Goal: Navigation & Orientation: Understand site structure

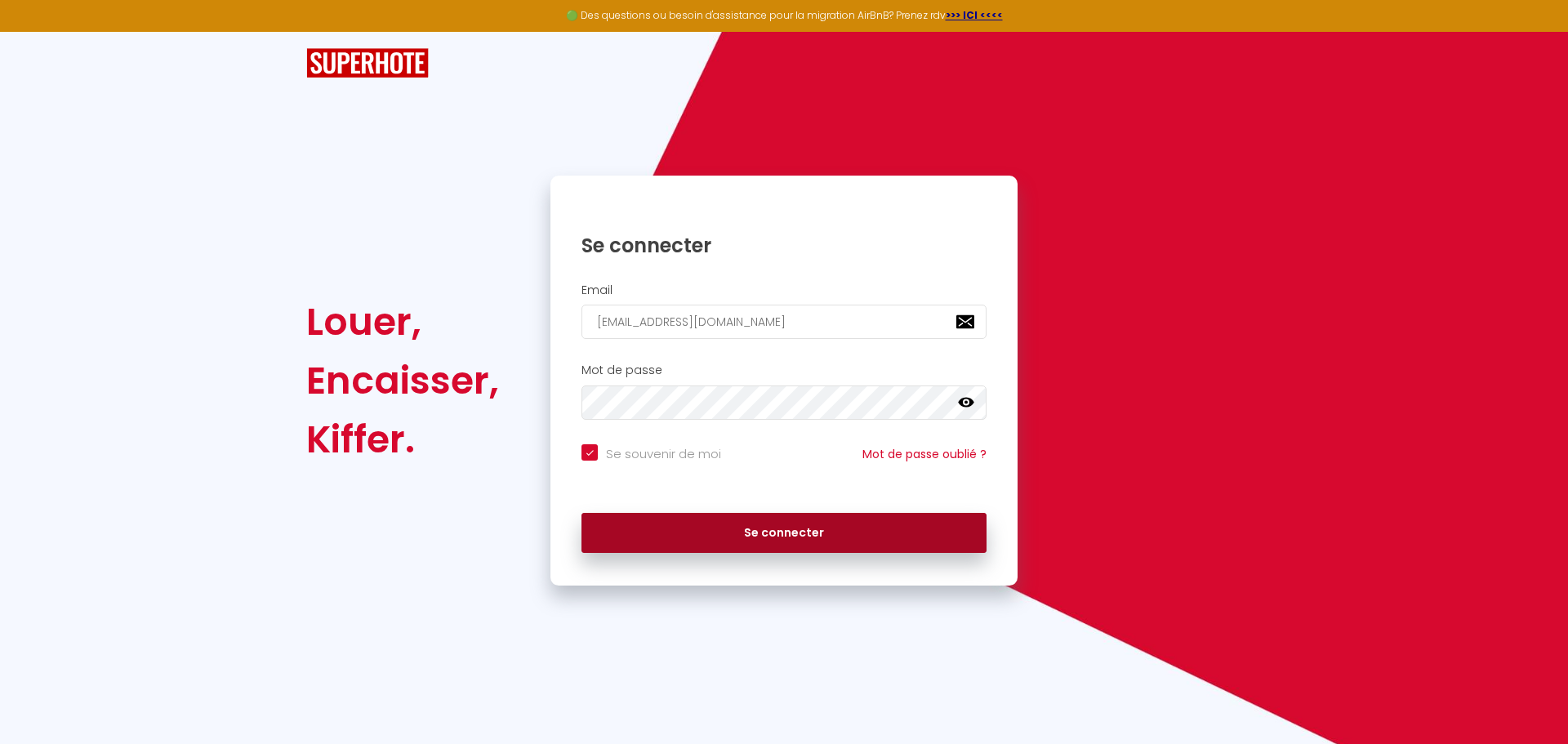
click at [777, 523] on button "Se connecter" at bounding box center [784, 533] width 405 height 41
checkbox input "true"
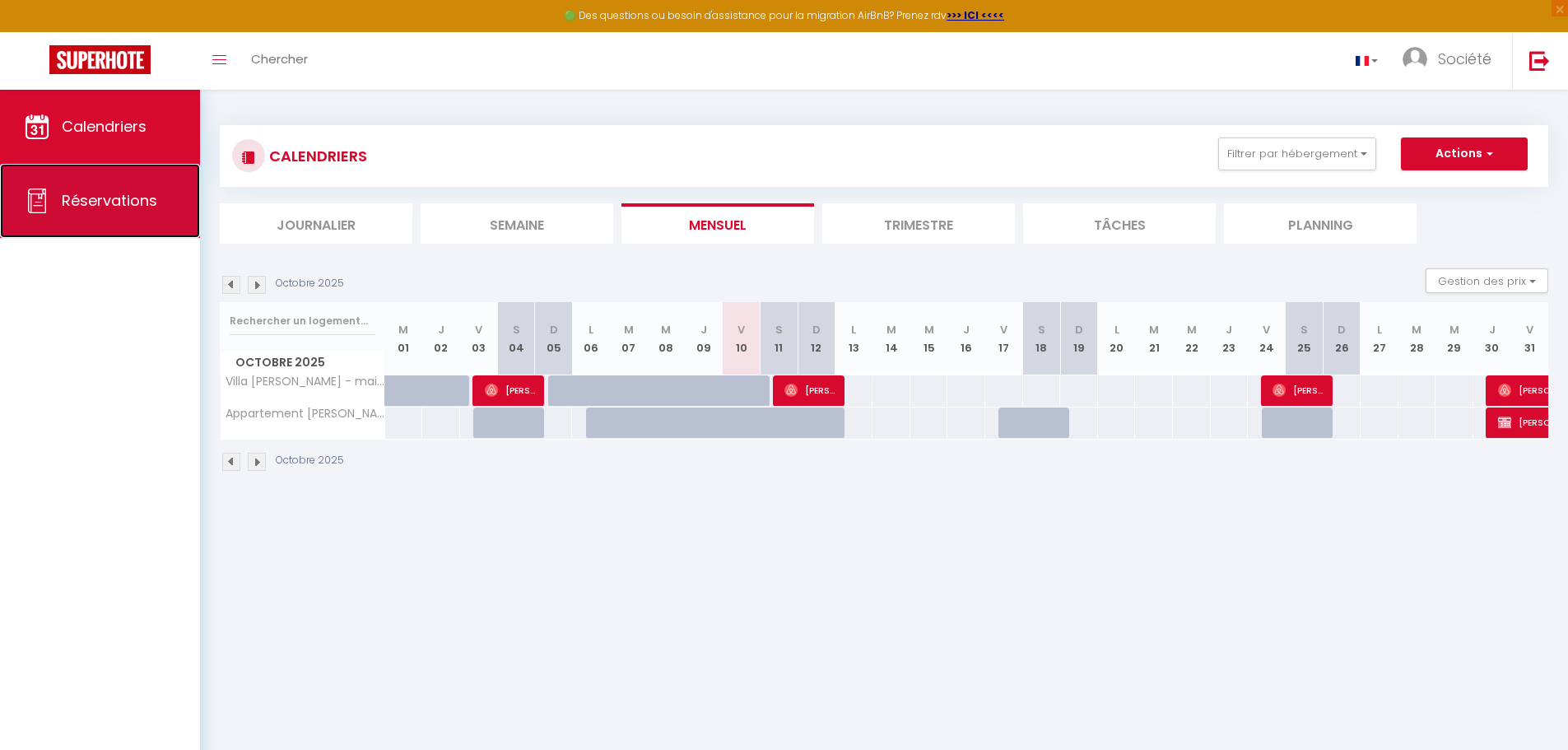
click at [97, 211] on link "Réservations" at bounding box center [100, 201] width 200 height 74
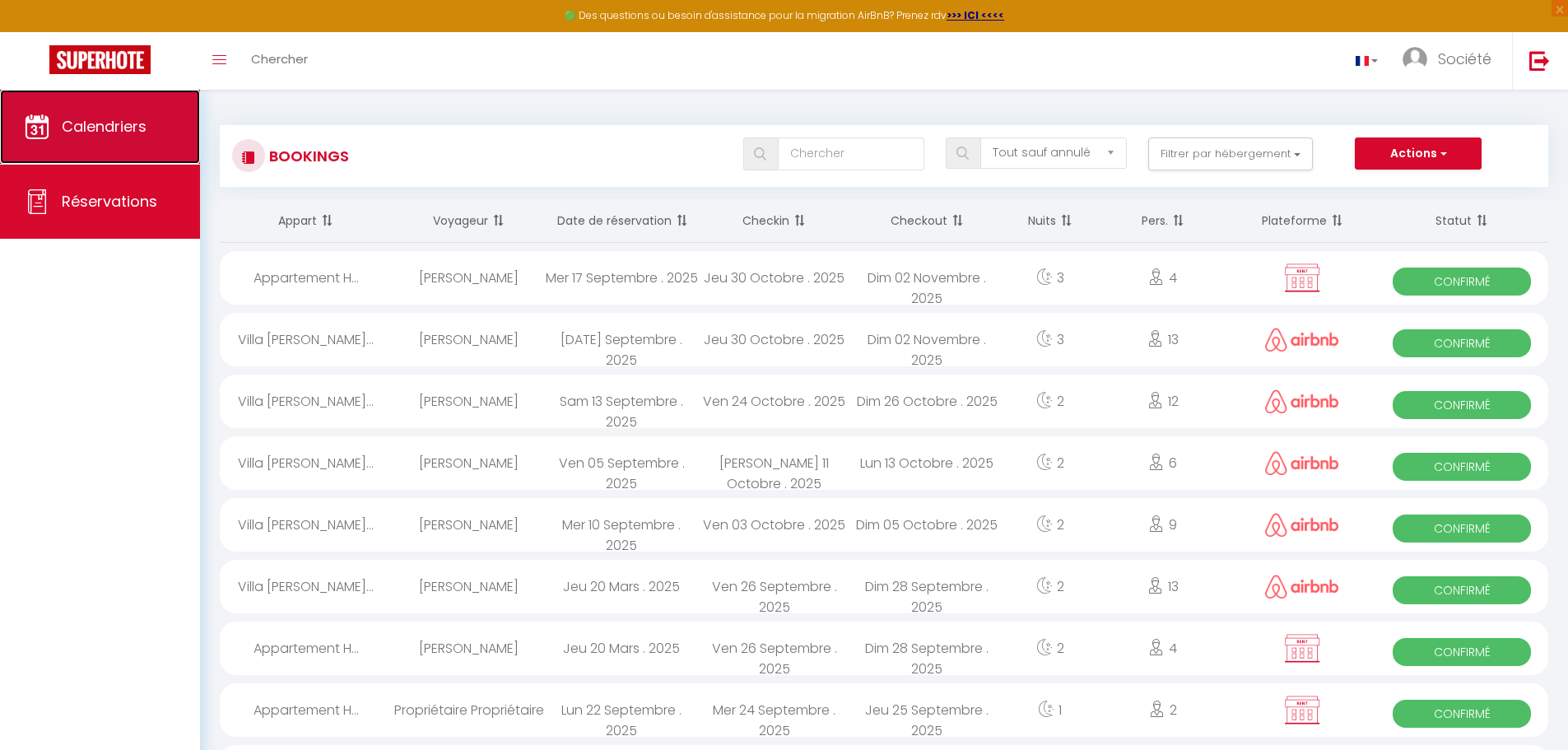
click at [108, 122] on span "Calendriers" at bounding box center [103, 126] width 85 height 20
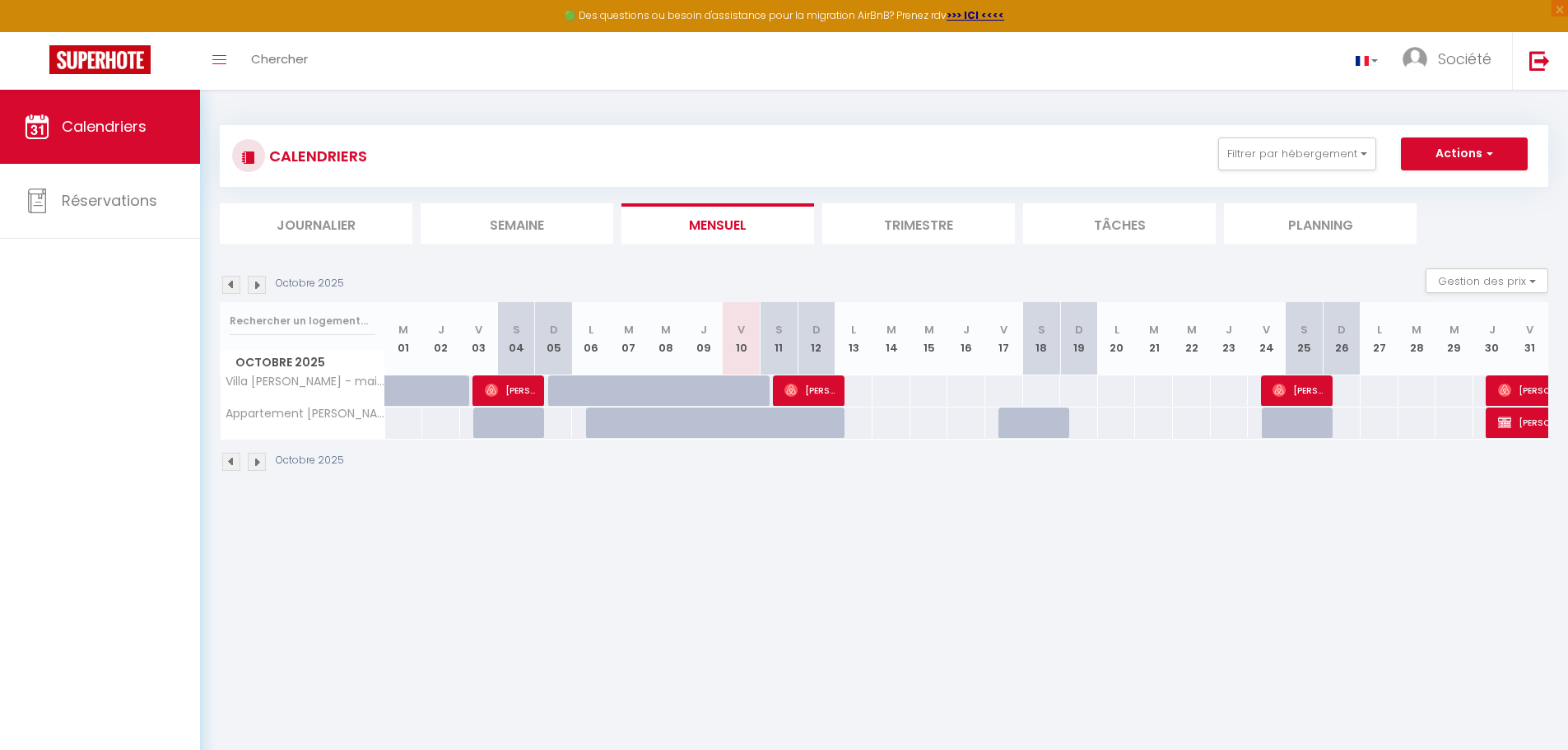
click at [347, 221] on li "Journalier" at bounding box center [316, 223] width 193 height 40
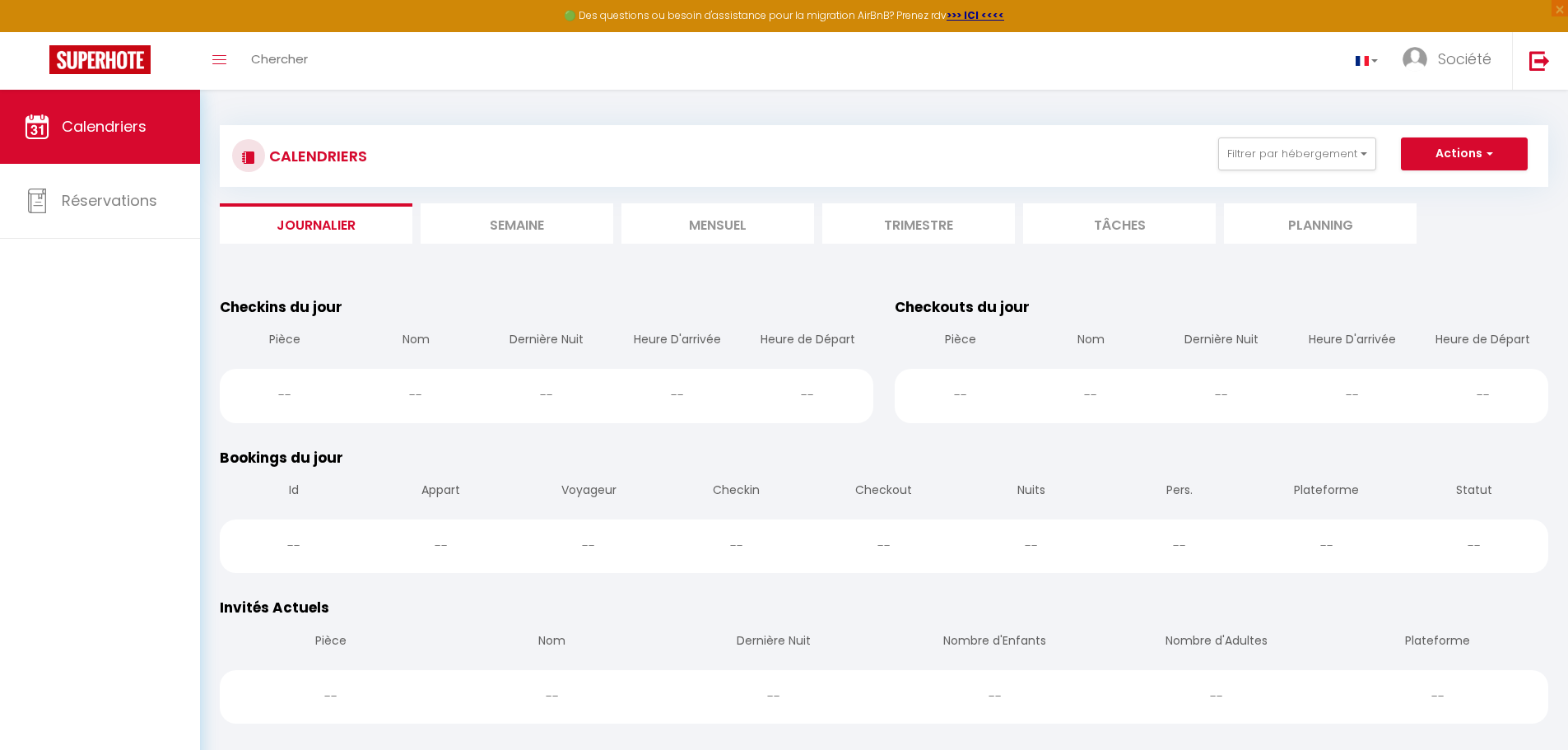
click at [518, 220] on li "Semaine" at bounding box center [517, 223] width 193 height 40
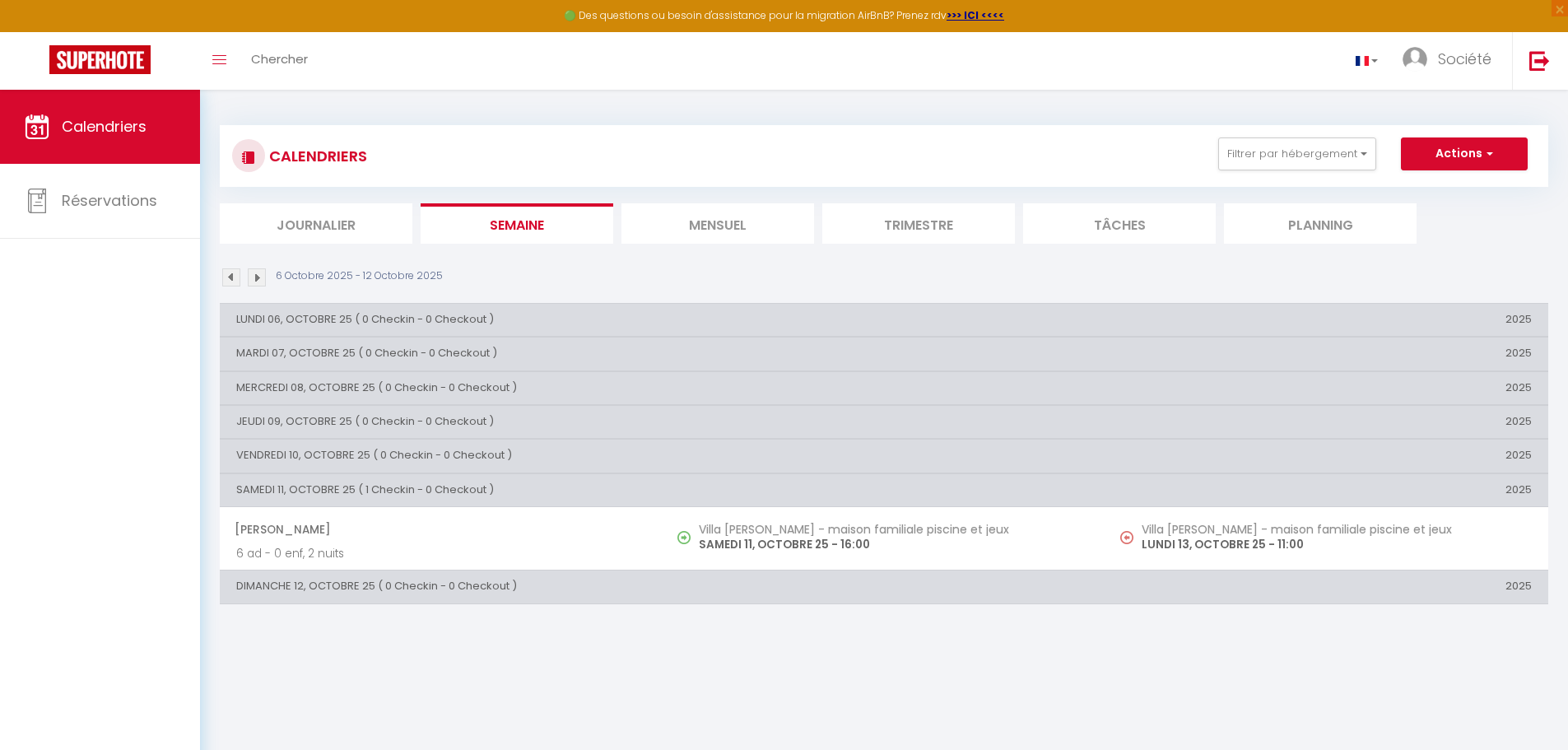
click at [714, 222] on li "Mensuel" at bounding box center [718, 223] width 193 height 40
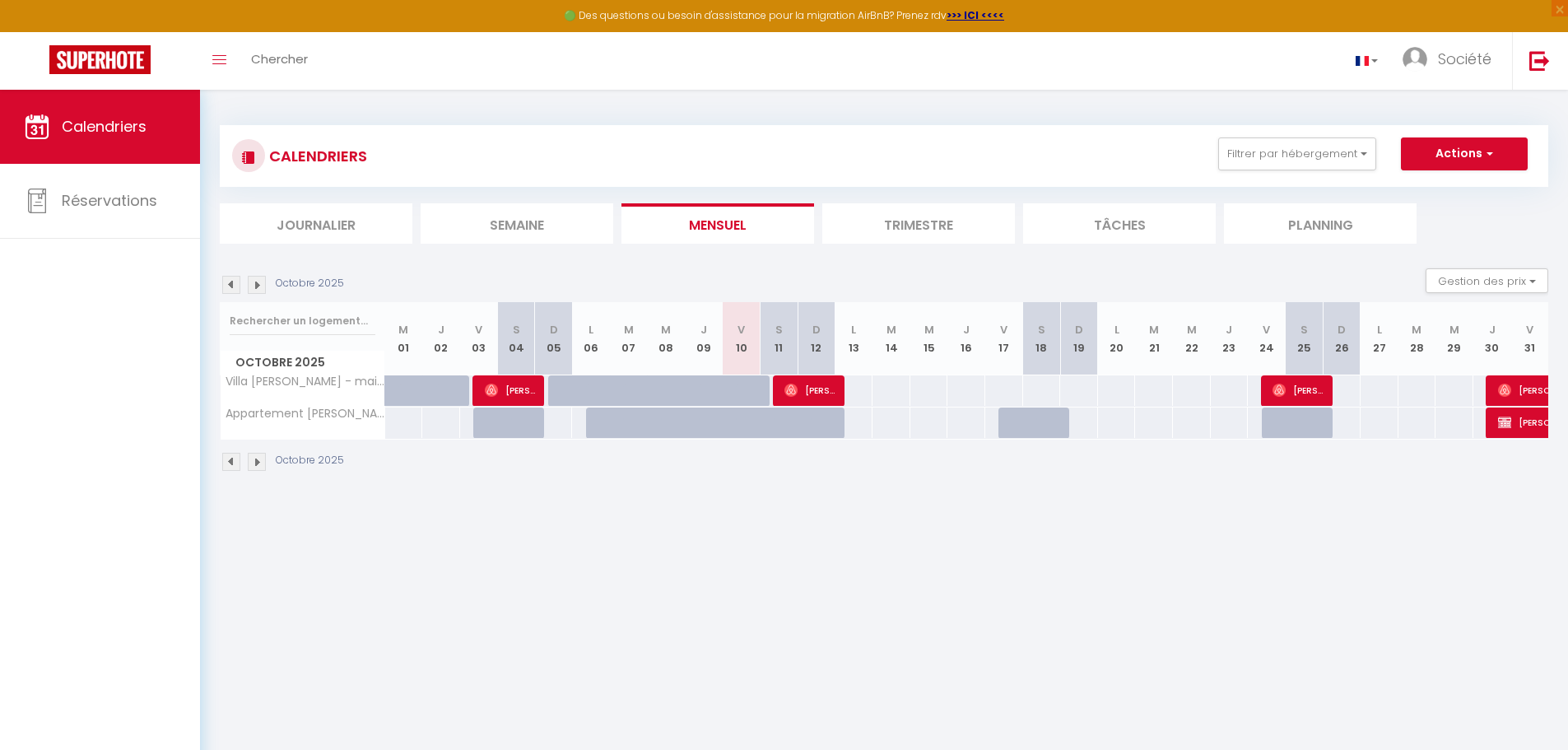
click at [912, 224] on li "Trimestre" at bounding box center [918, 223] width 193 height 40
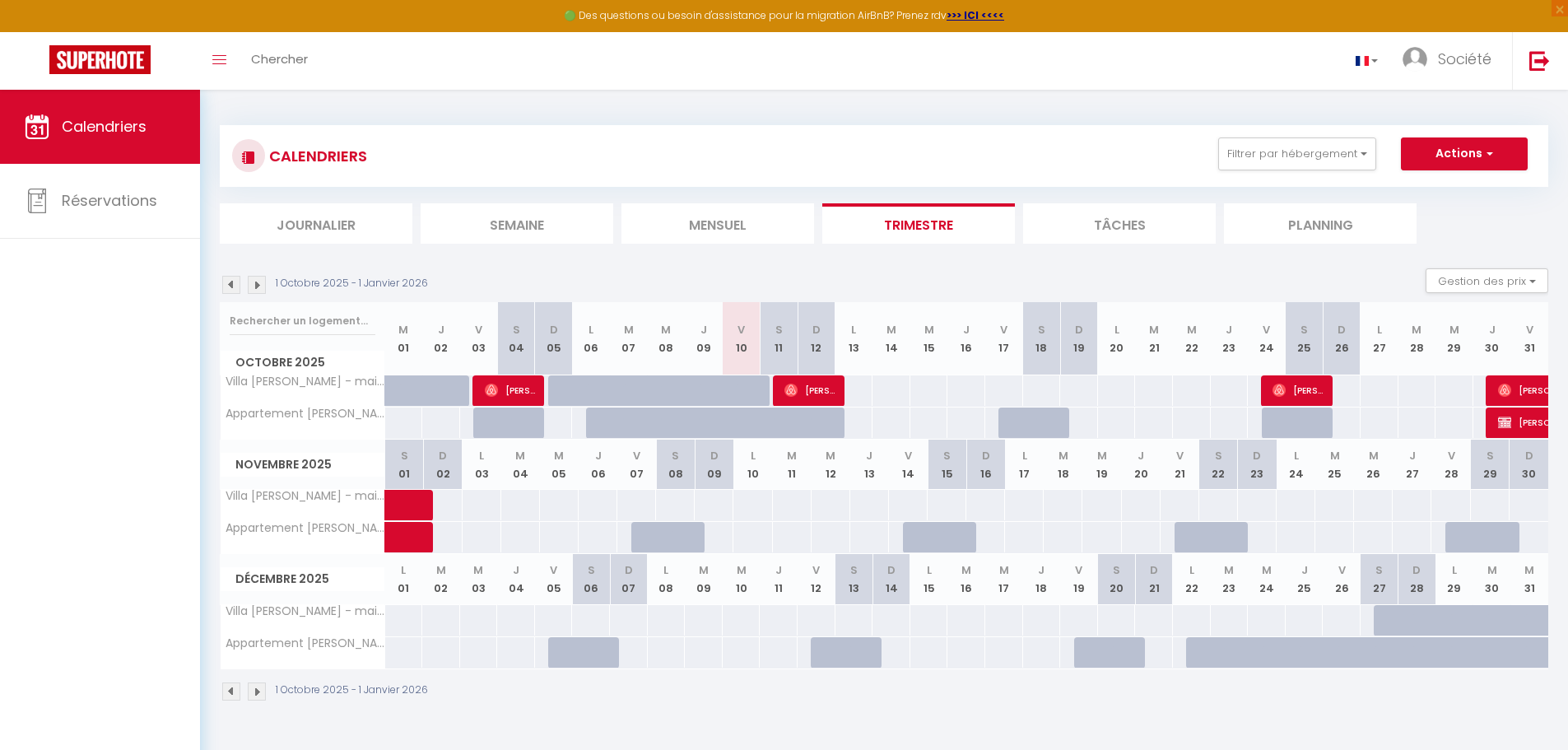
click at [1099, 230] on li "Tâches" at bounding box center [1120, 223] width 193 height 40
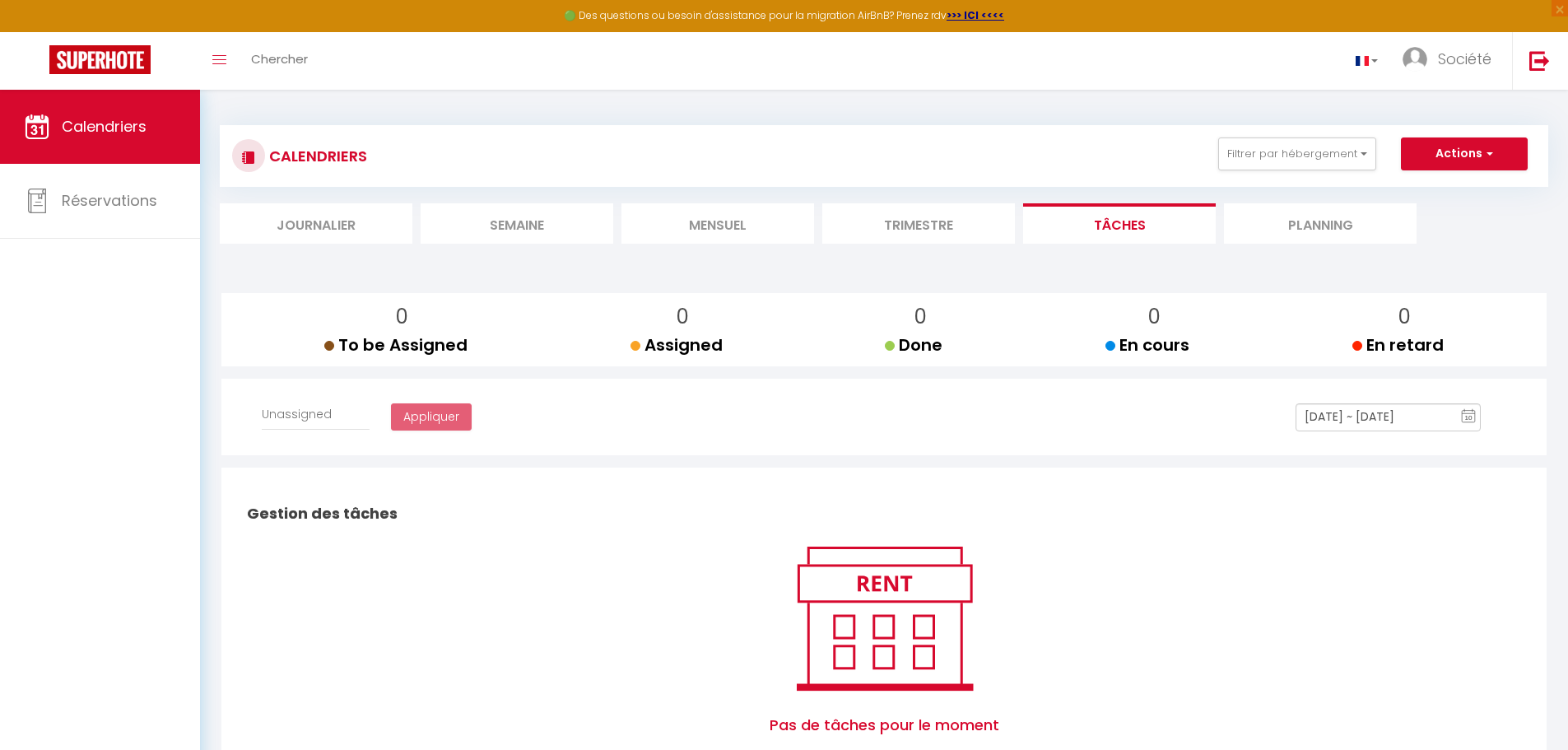
select select
click at [1297, 231] on li "Planning" at bounding box center [1320, 223] width 193 height 40
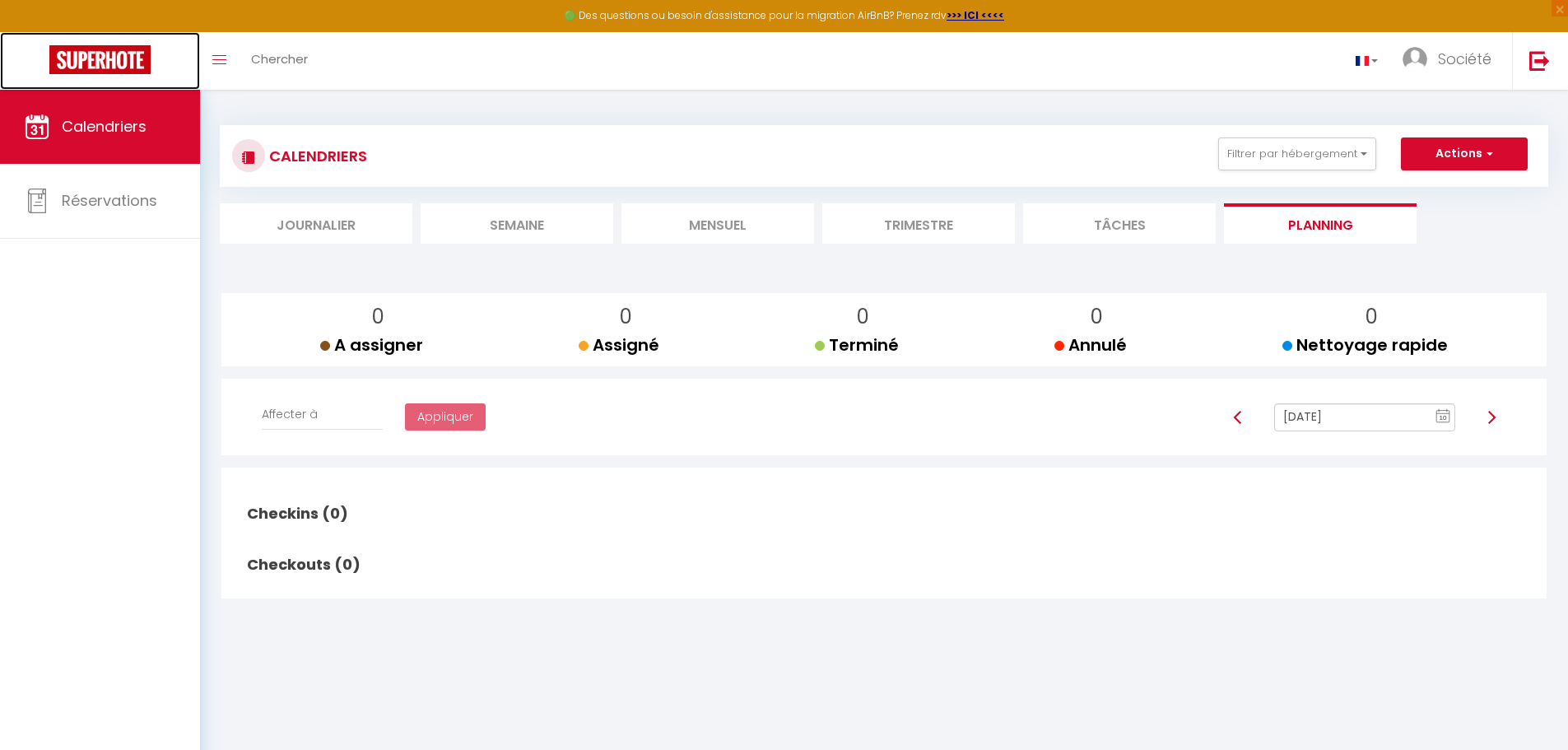
click at [99, 55] on img at bounding box center [100, 60] width 102 height 29
